Goal: Information Seeking & Learning: Learn about a topic

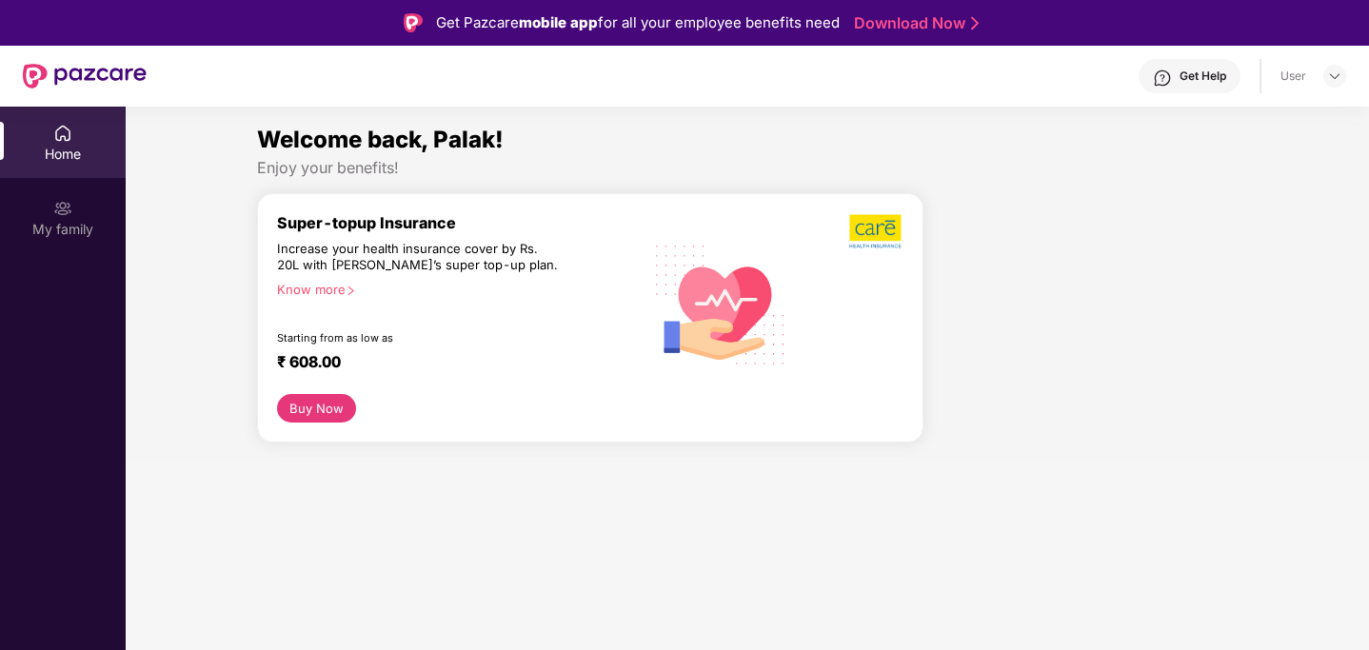
scroll to position [3236, 0]
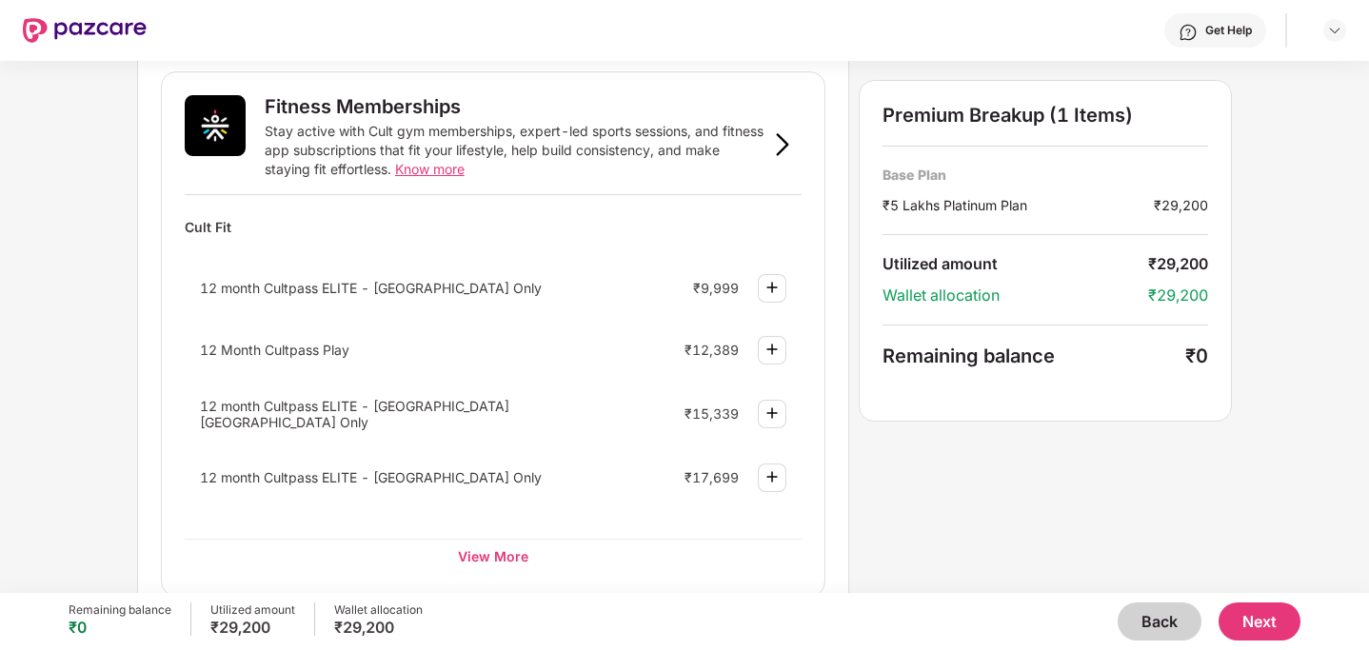
click at [1154, 609] on button "Back" at bounding box center [1160, 622] width 84 height 38
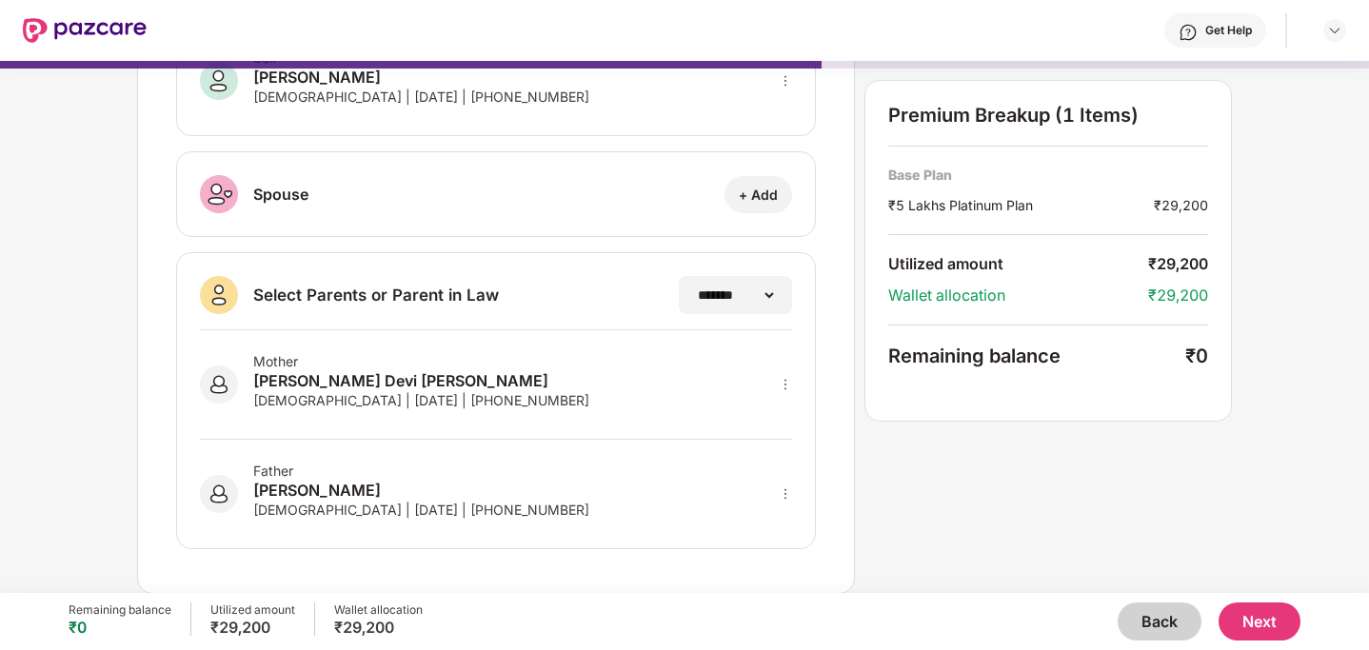
click at [1153, 628] on button "Back" at bounding box center [1160, 622] width 84 height 38
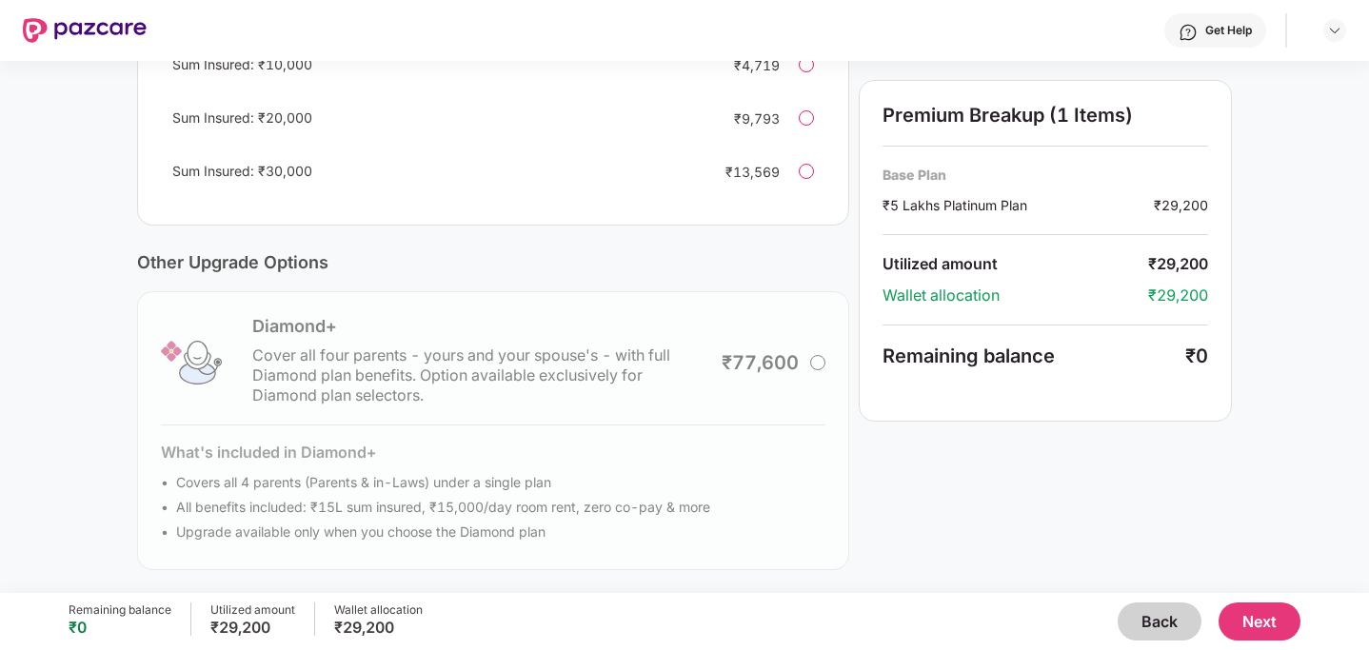
click at [1153, 628] on button "Back" at bounding box center [1160, 622] width 84 height 38
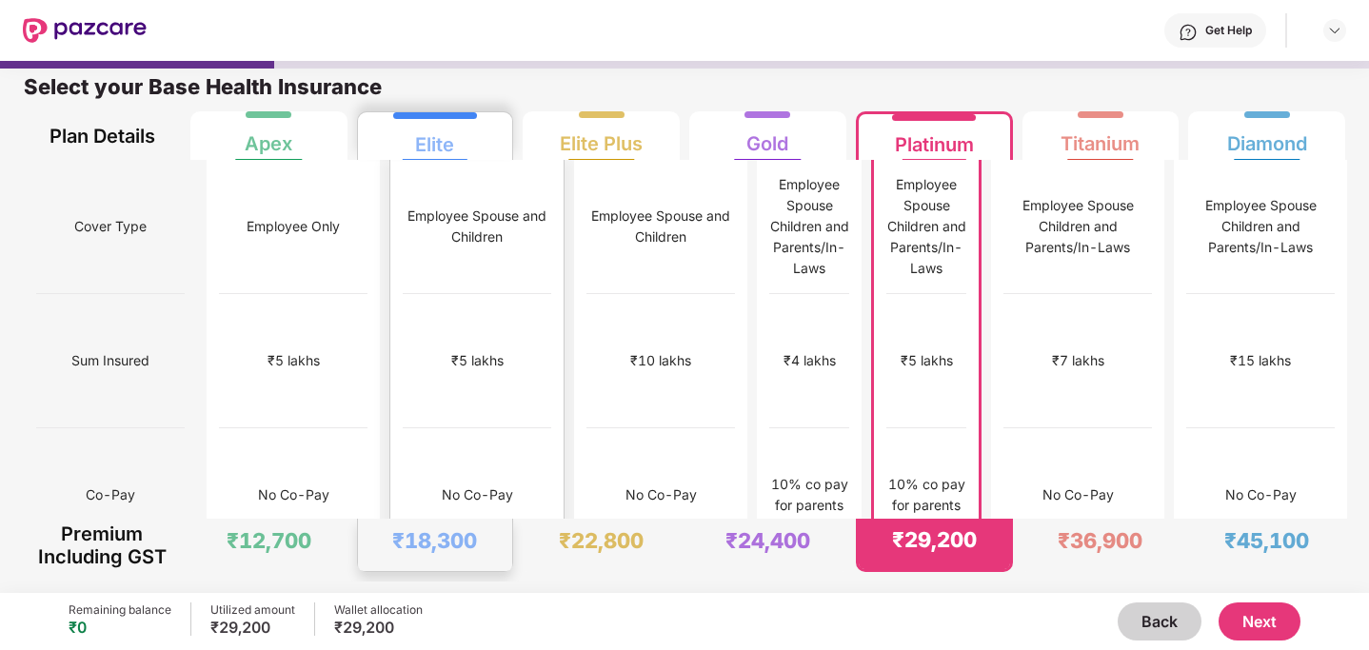
click at [443, 563] on div "₹12,000" at bounding box center [477, 630] width 149 height 134
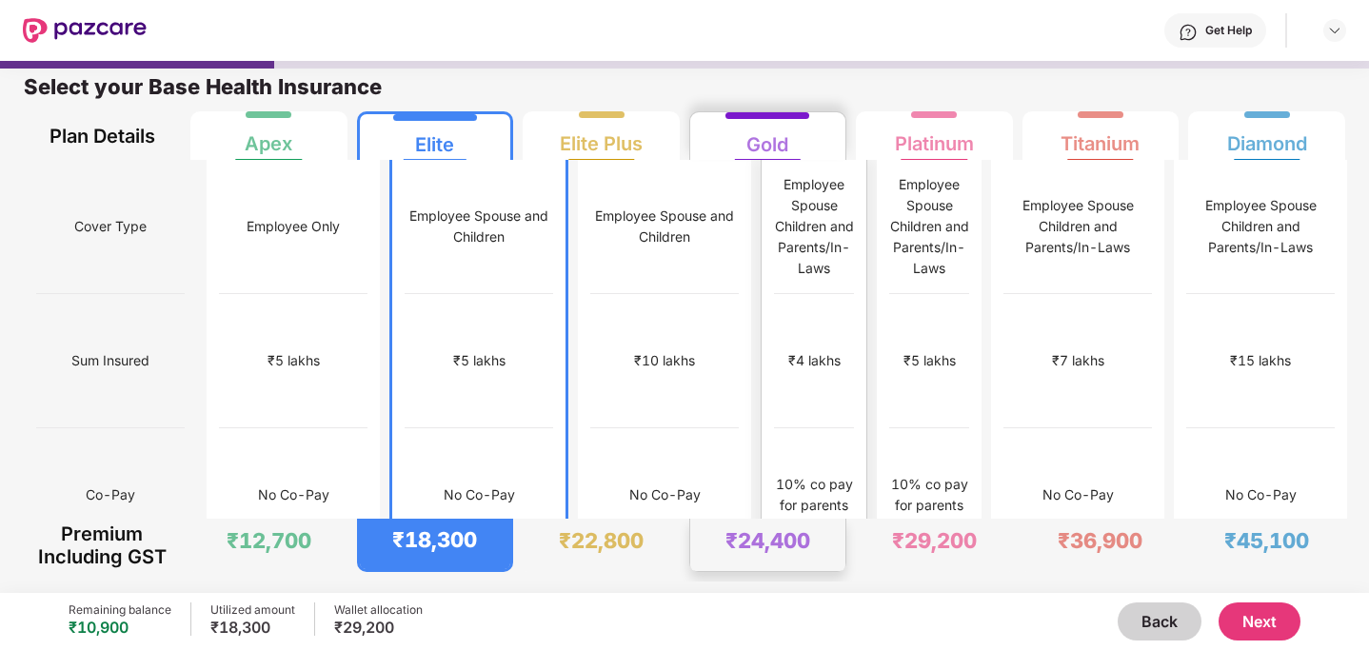
click at [774, 380] on div "₹4 lakhs" at bounding box center [814, 361] width 80 height 134
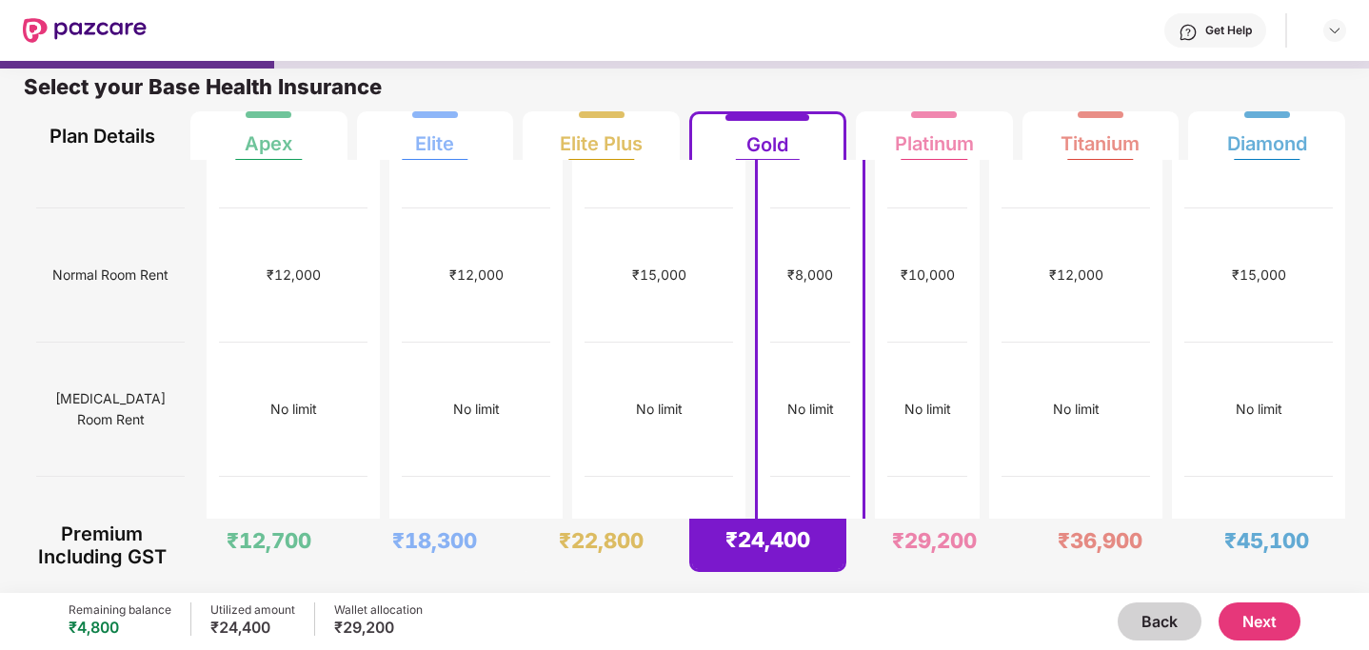
scroll to position [0, 0]
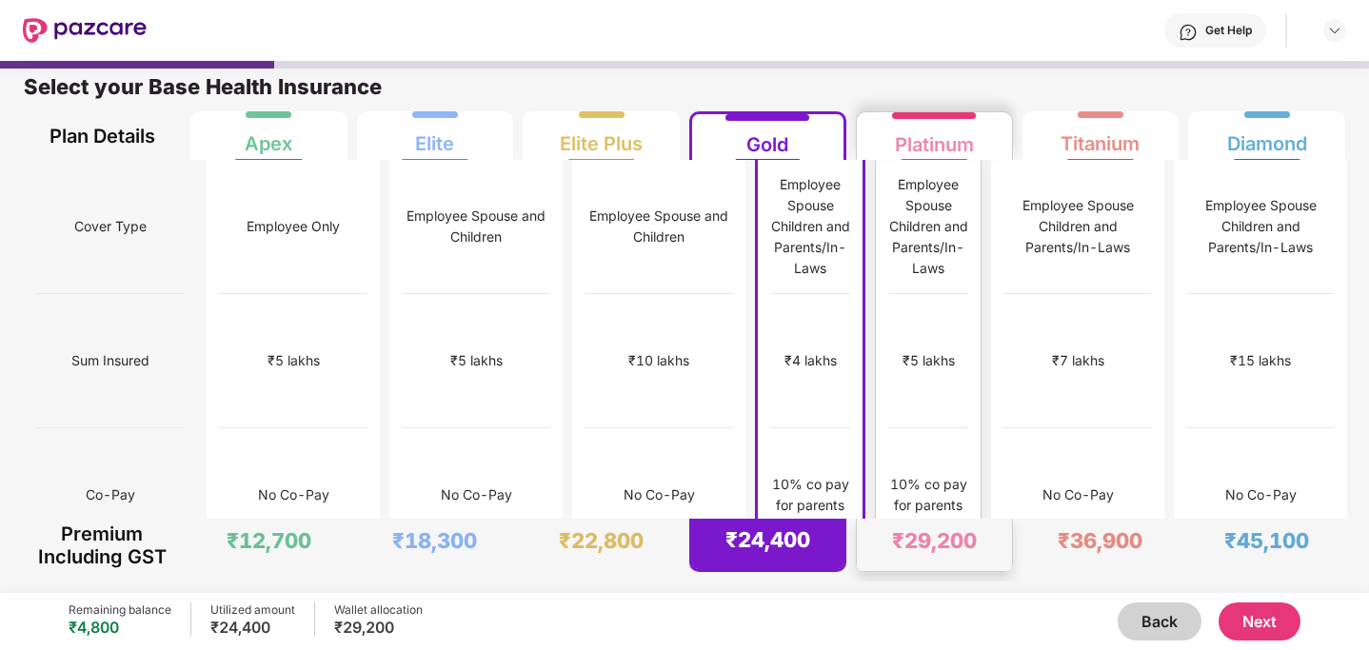
click at [919, 311] on div "₹5 lakhs" at bounding box center [928, 361] width 80 height 134
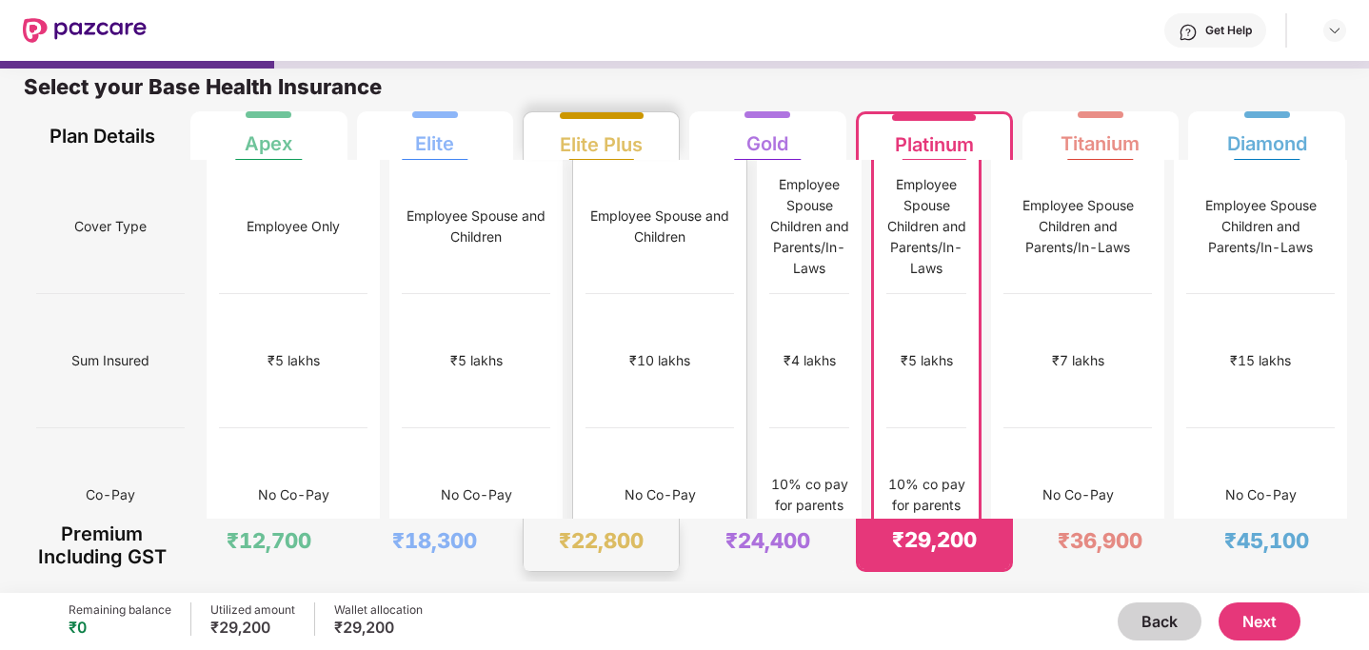
click at [586, 429] on div "No Co-Pay" at bounding box center [660, 496] width 149 height 134
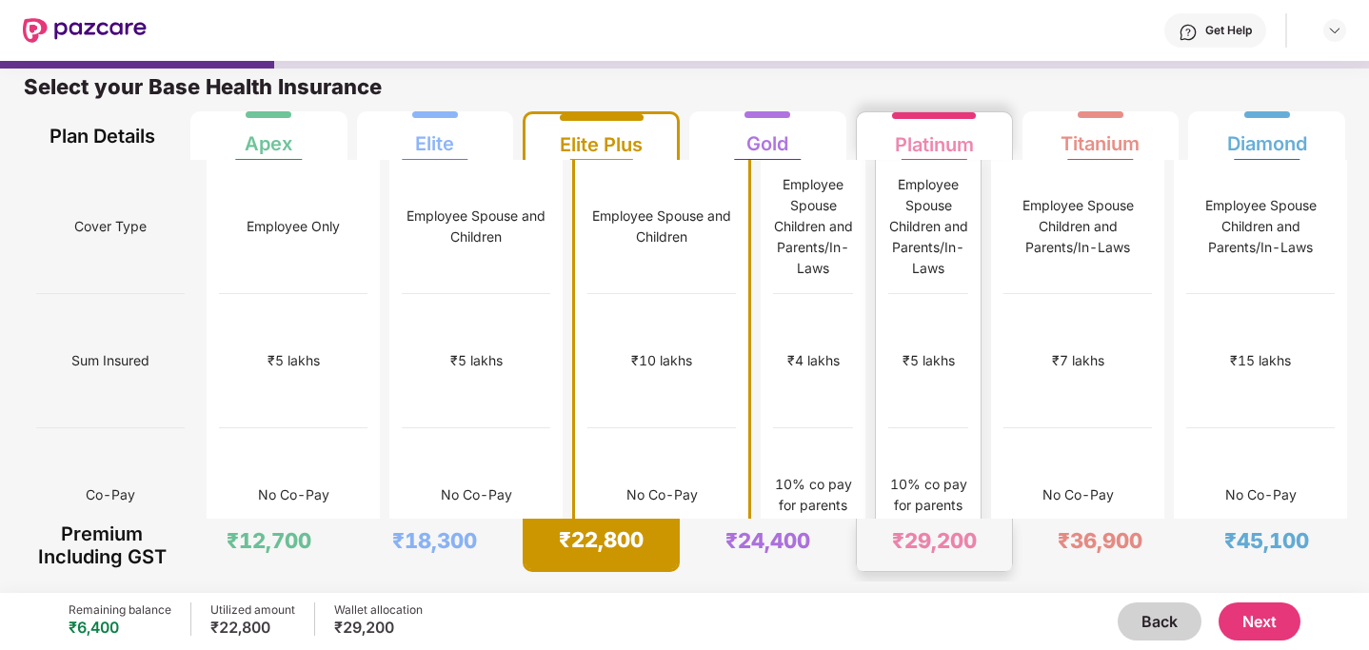
click at [947, 429] on div "10% co pay for parents" at bounding box center [928, 496] width 80 height 134
